Goal: Information Seeking & Learning: Learn about a topic

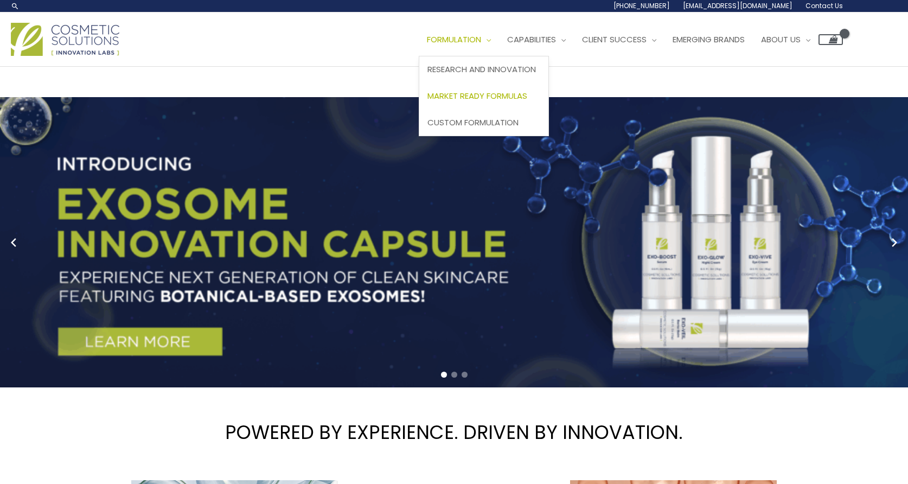
click at [427, 101] on span "Market Ready Formulas" at bounding box center [477, 95] width 100 height 11
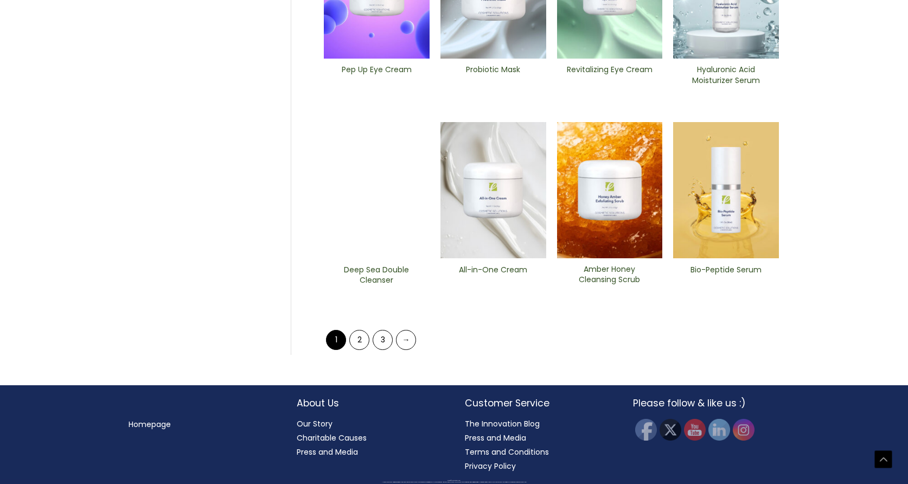
scroll to position [668, 0]
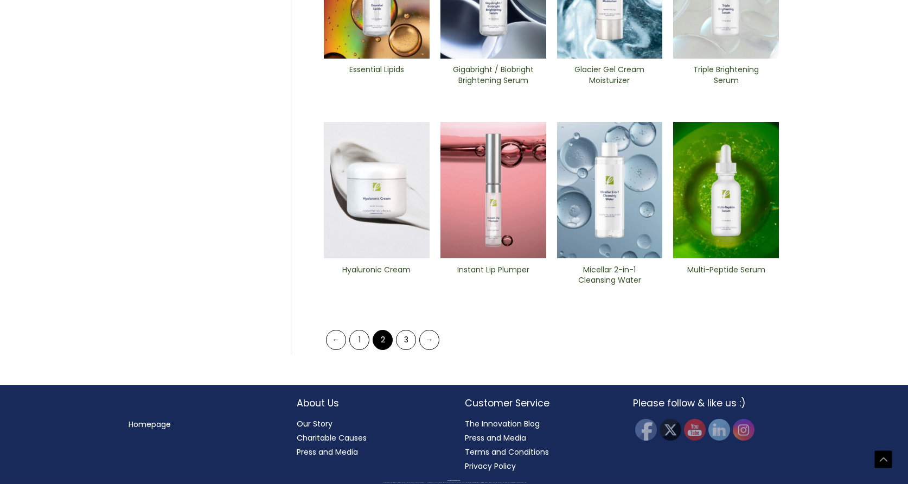
scroll to position [661, 0]
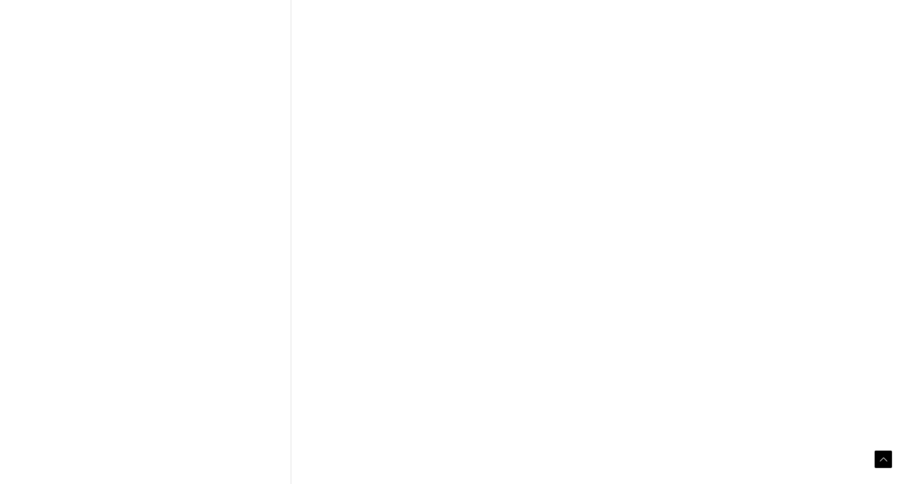
scroll to position [661, 0]
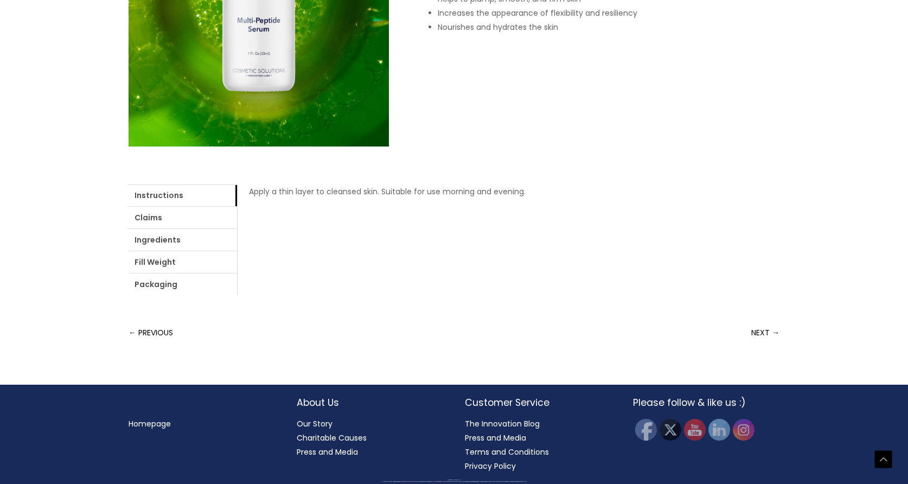
scroll to position [416, 0]
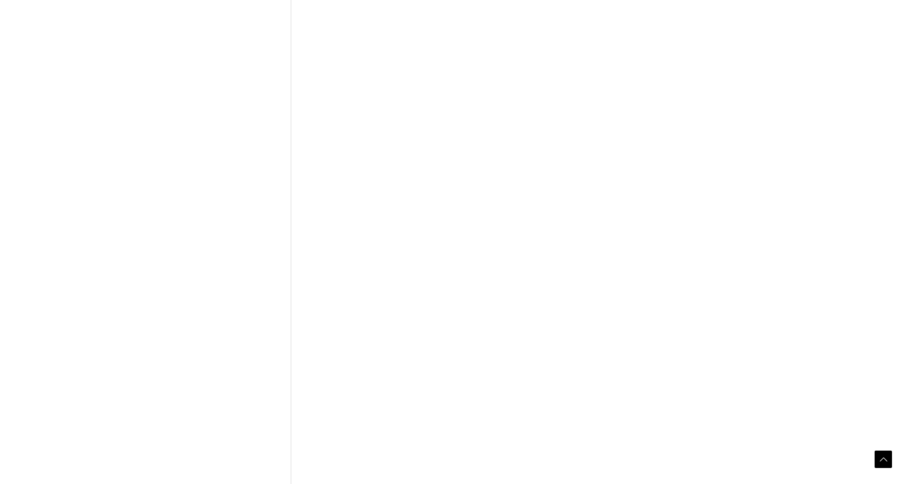
scroll to position [668, 0]
